Goal: Information Seeking & Learning: Learn about a topic

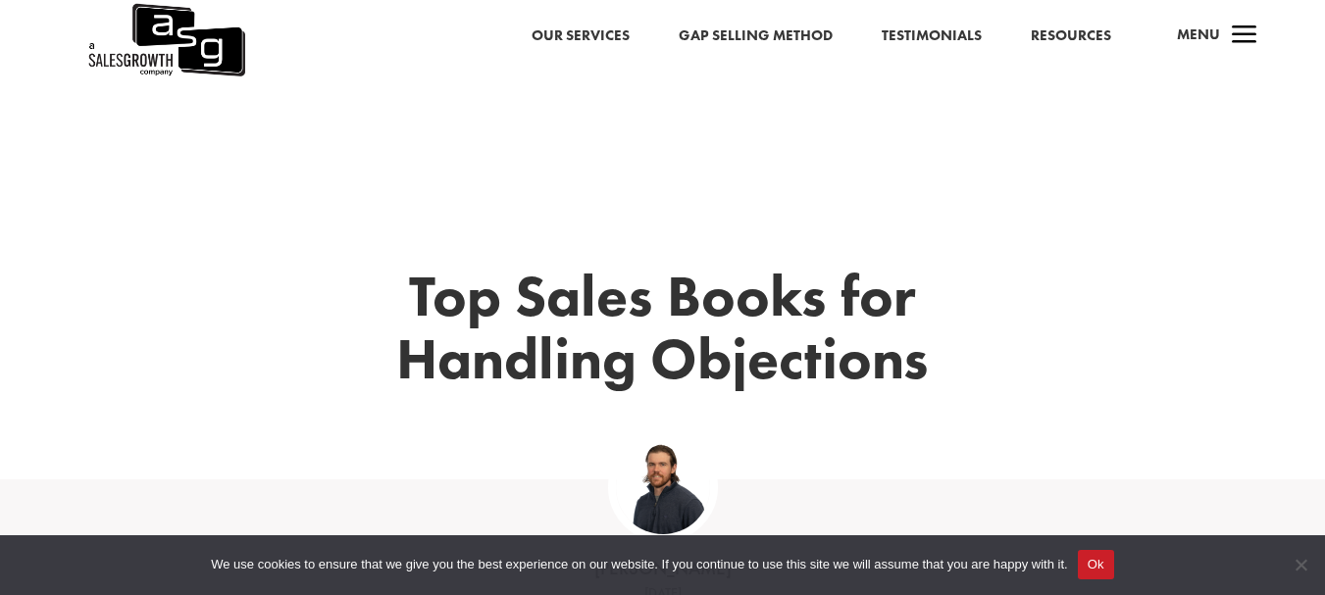
click at [1089, 561] on button "Ok" at bounding box center [1096, 564] width 36 height 29
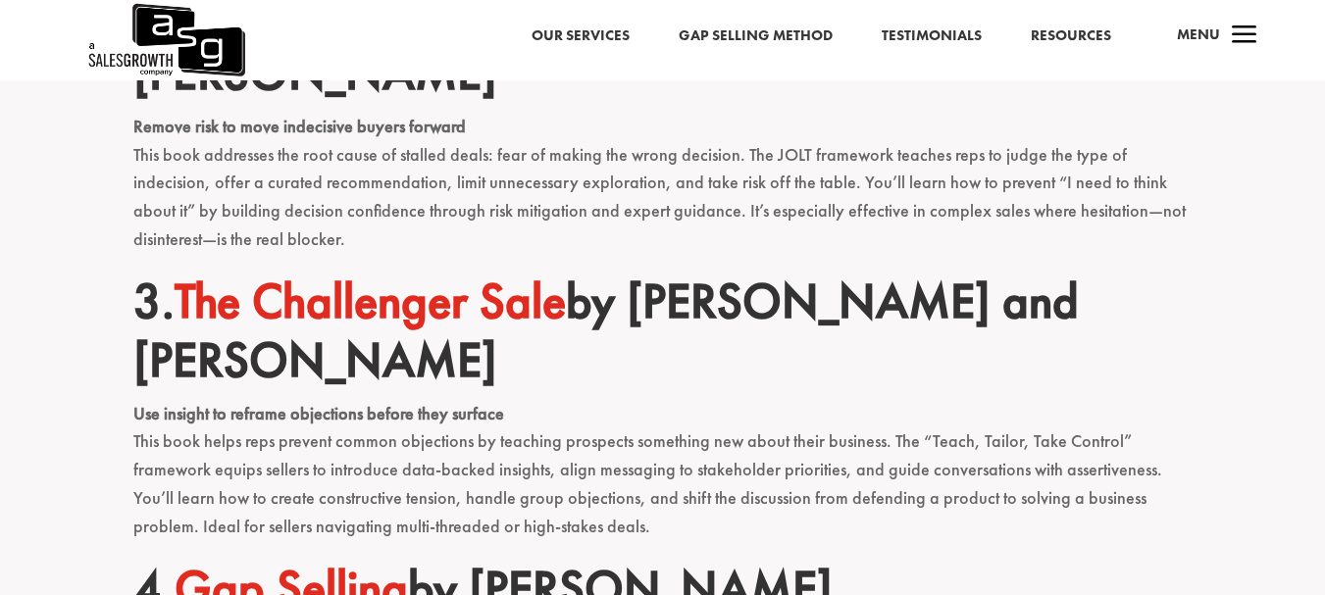
scroll to position [1116, 0]
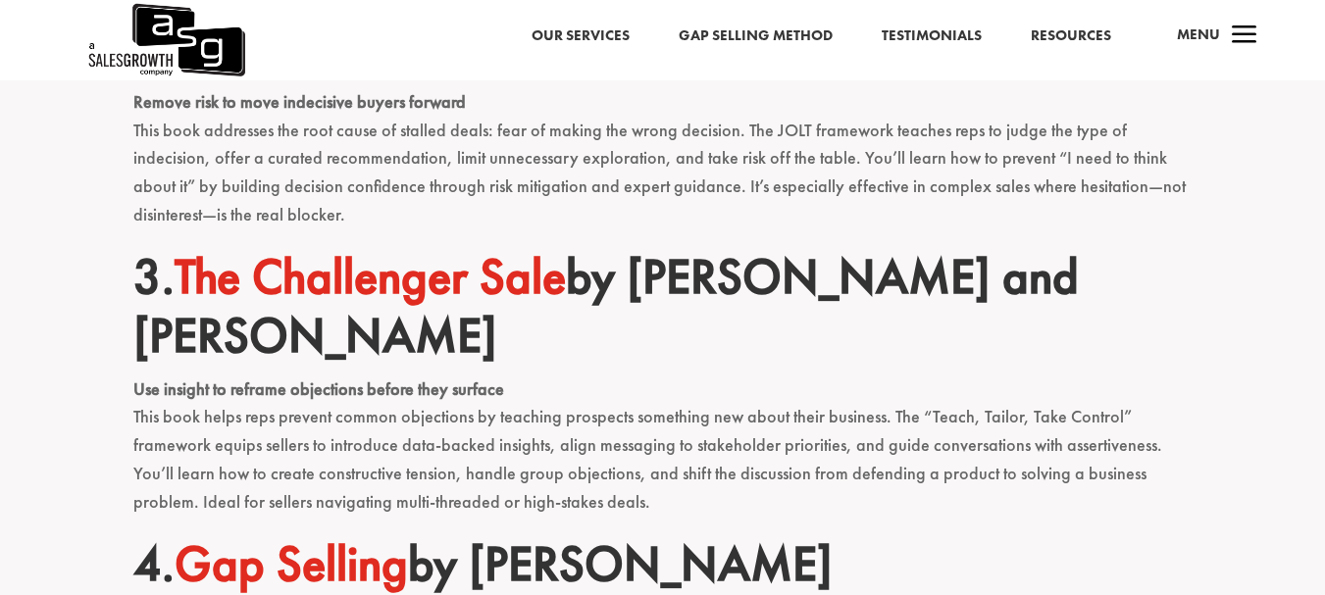
drag, startPoint x: 350, startPoint y: 286, endPoint x: 192, endPoint y: 222, distance: 170.6
click at [192, 247] on h2 "3. The Challenger Sale by [PERSON_NAME] and [PERSON_NAME]" at bounding box center [662, 311] width 1059 height 128
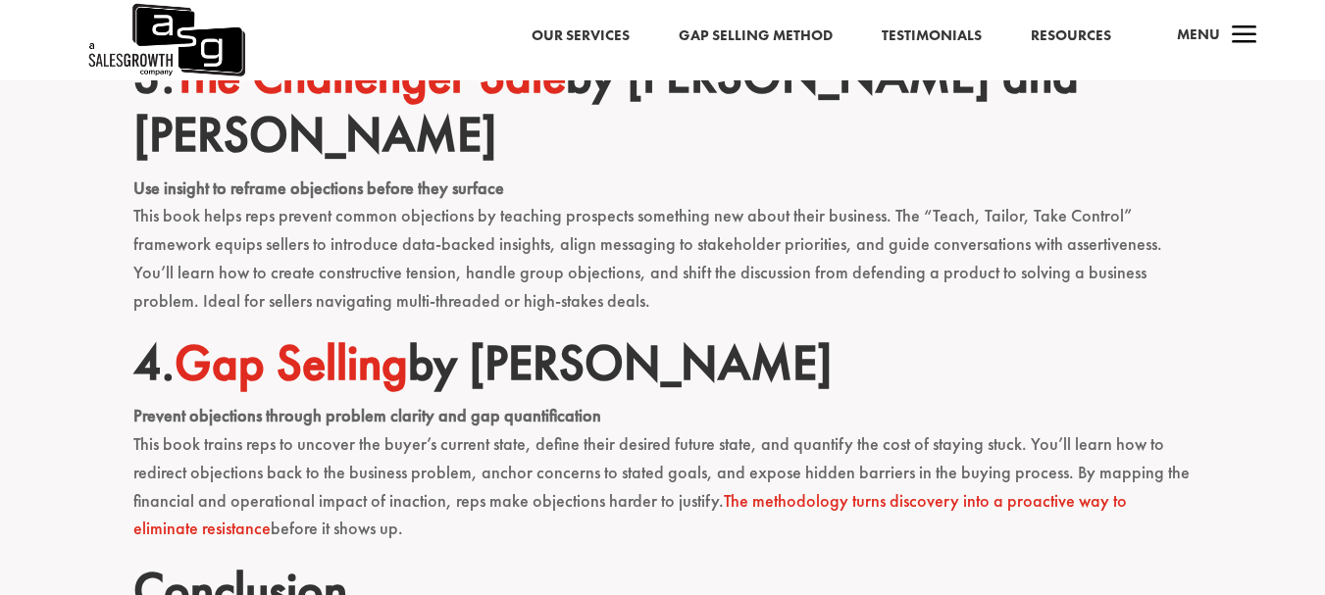
scroll to position [1370, 0]
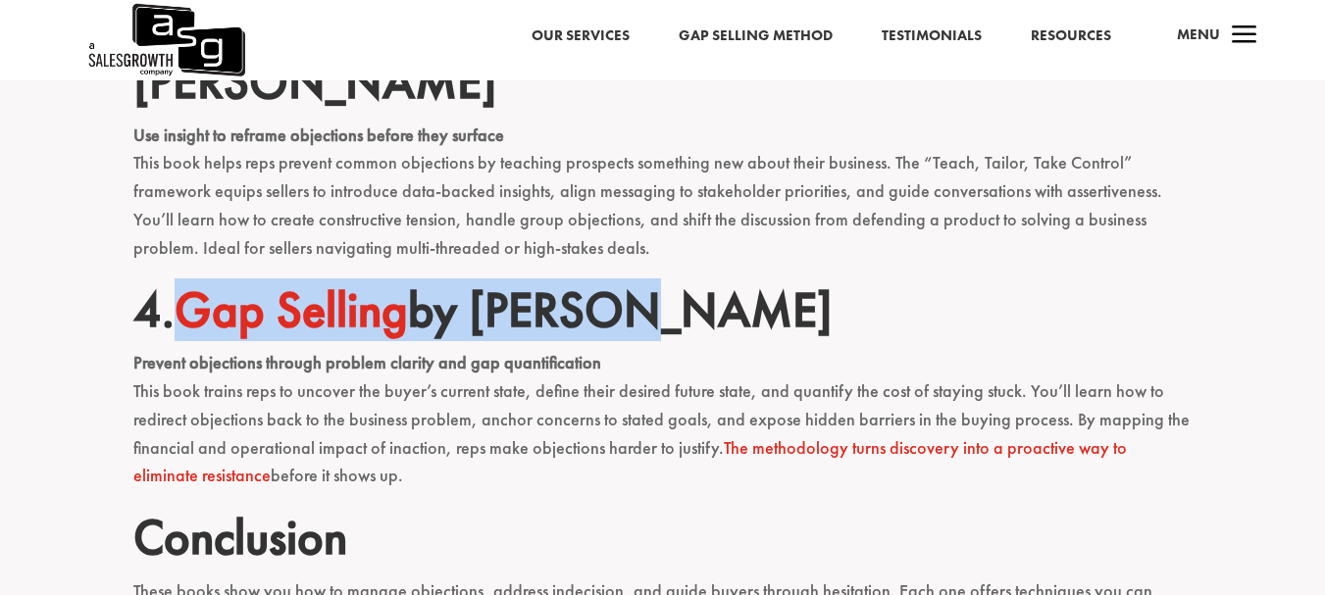
drag, startPoint x: 733, startPoint y: 254, endPoint x: 181, endPoint y: 240, distance: 552.2
click at [181, 280] on h2 "4. Gap Selling by [PERSON_NAME]" at bounding box center [662, 314] width 1059 height 69
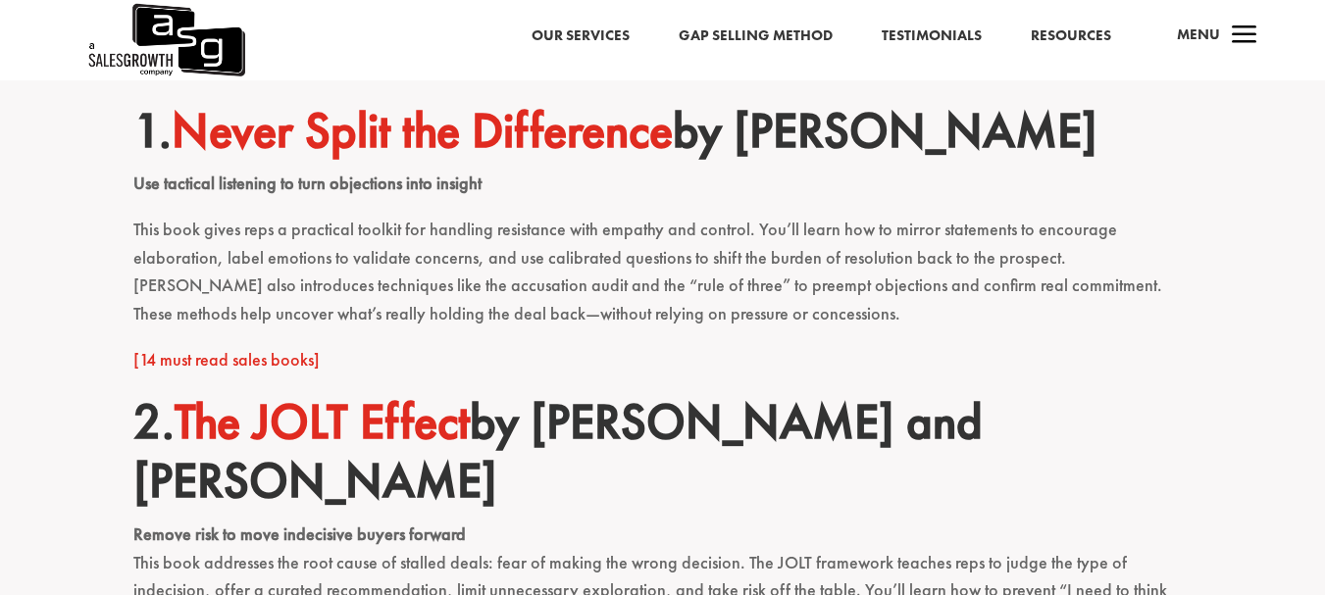
scroll to position [689, 0]
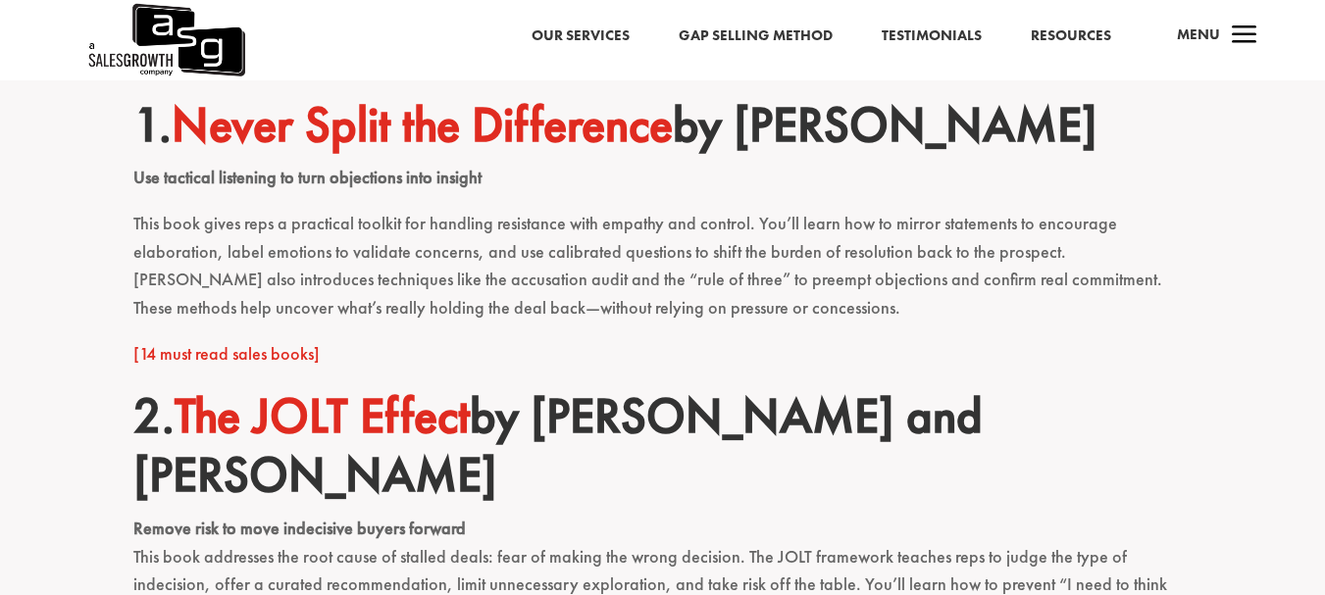
click at [251, 356] on link "[14 must read sales books]" at bounding box center [226, 353] width 186 height 23
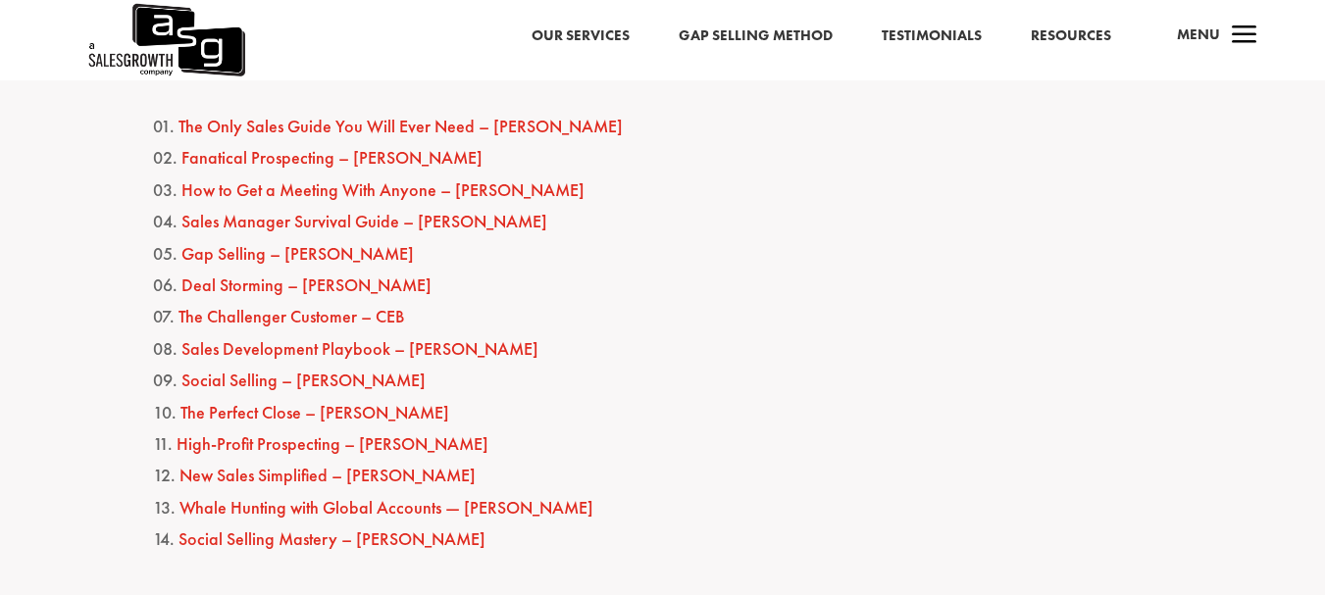
scroll to position [1055, 0]
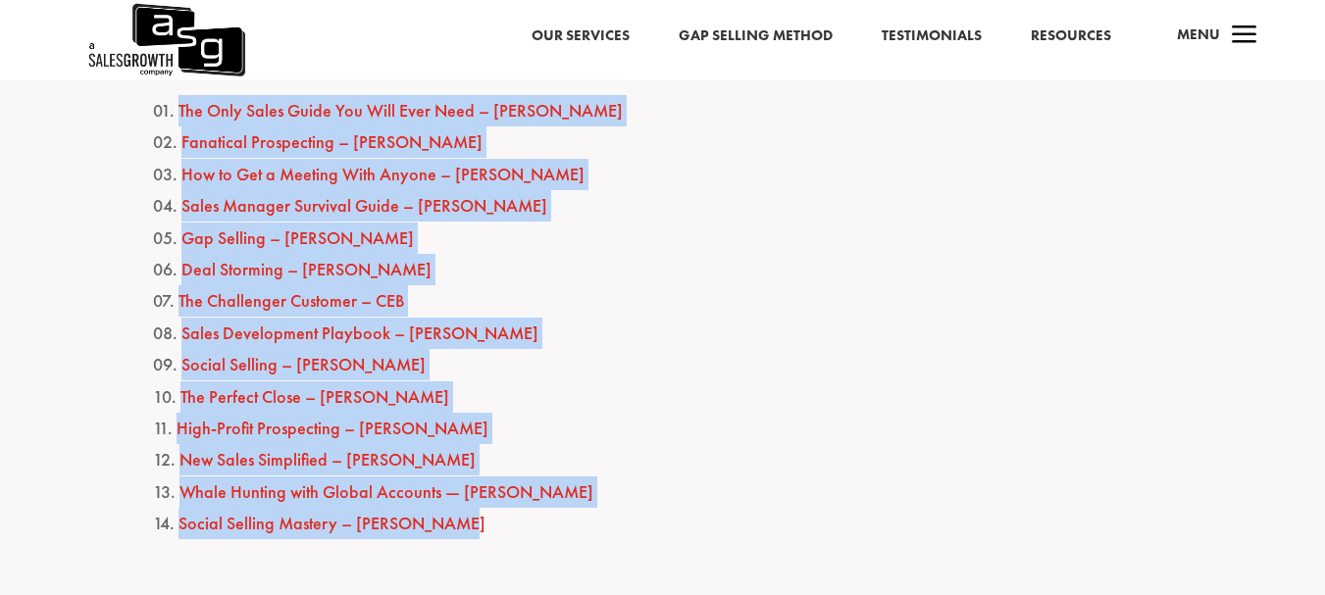
drag, startPoint x: 489, startPoint y: 531, endPoint x: 180, endPoint y: 115, distance: 518.7
click at [180, 115] on ol "The Only Sales Guide You Will Ever Need – Anthony Iannarino Fanatical Prospecti…" at bounding box center [662, 329] width 1059 height 468
copy ol "The Only Sales Guide You Will Ever Need – Anthony Iannarino Fanatical Prospecti…"
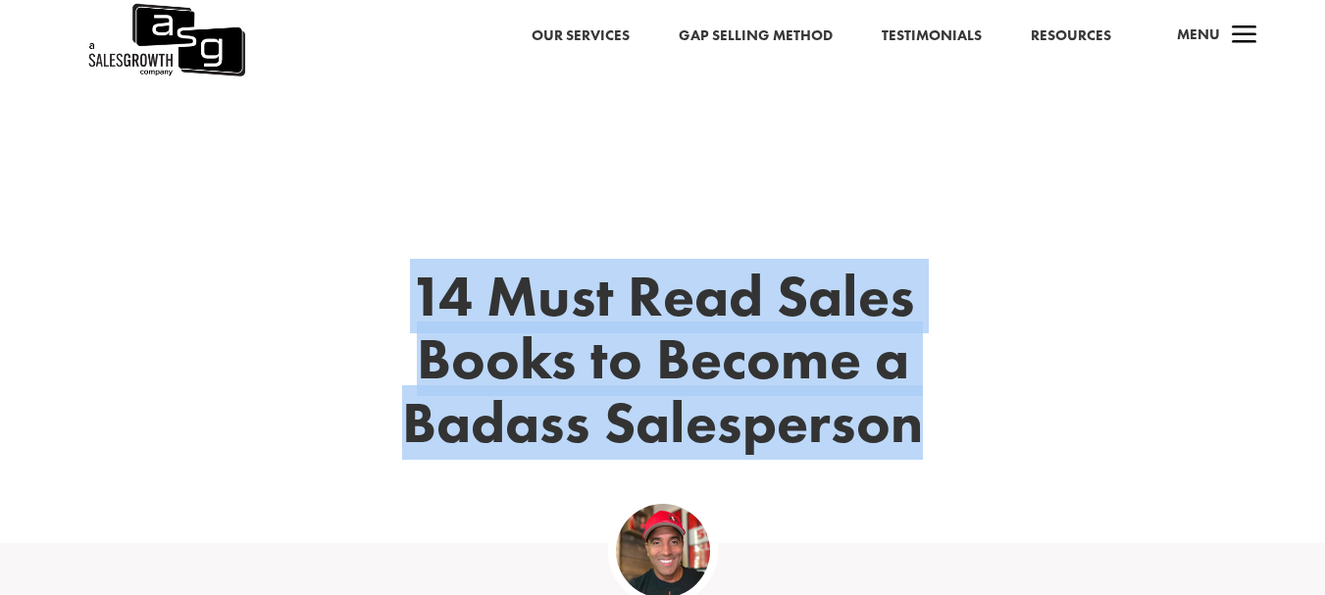
drag, startPoint x: 954, startPoint y: 436, endPoint x: 407, endPoint y: 310, distance: 561.6
click at [407, 310] on h1 "14 Must Read Sales Books to Become a Badass Salesperson" at bounding box center [662, 365] width 647 height 200
copy h1 "14 Must Read Sales Books to Become a Badass Salesperson"
